Goal: Go to known website: Access a specific website the user already knows

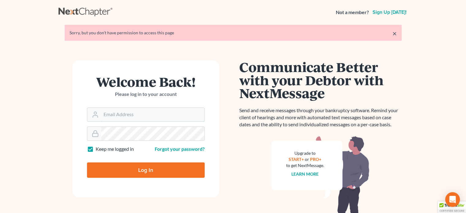
type input "[PERSON_NAME][EMAIL_ADDRESS][DOMAIN_NAME]"
click at [141, 169] on input "Log In" at bounding box center [146, 169] width 118 height 15
type input "Thinking..."
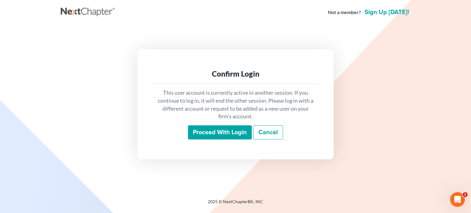
click at [205, 131] on input "Proceed with login" at bounding box center [220, 132] width 64 height 14
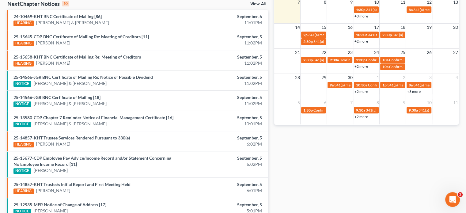
scroll to position [170, 0]
